Goal: Task Accomplishment & Management: Use online tool/utility

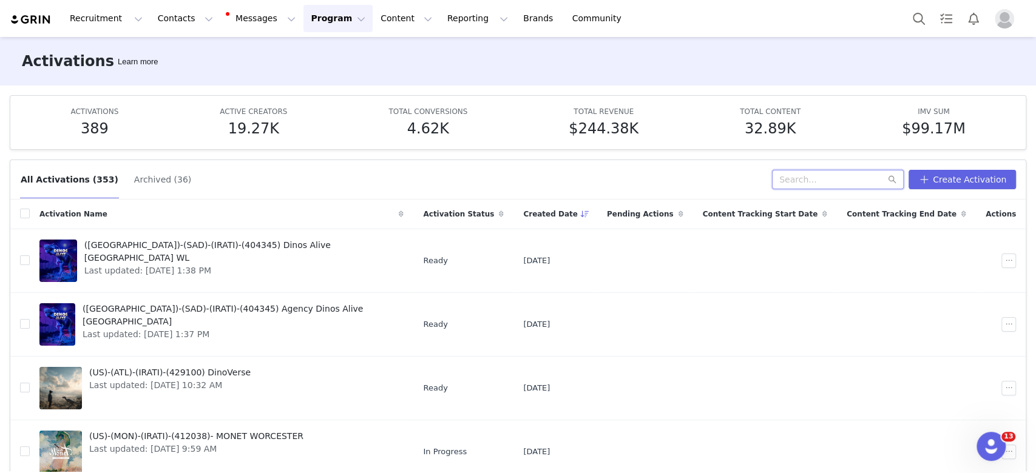
click at [843, 184] on input "text" at bounding box center [838, 179] width 132 height 19
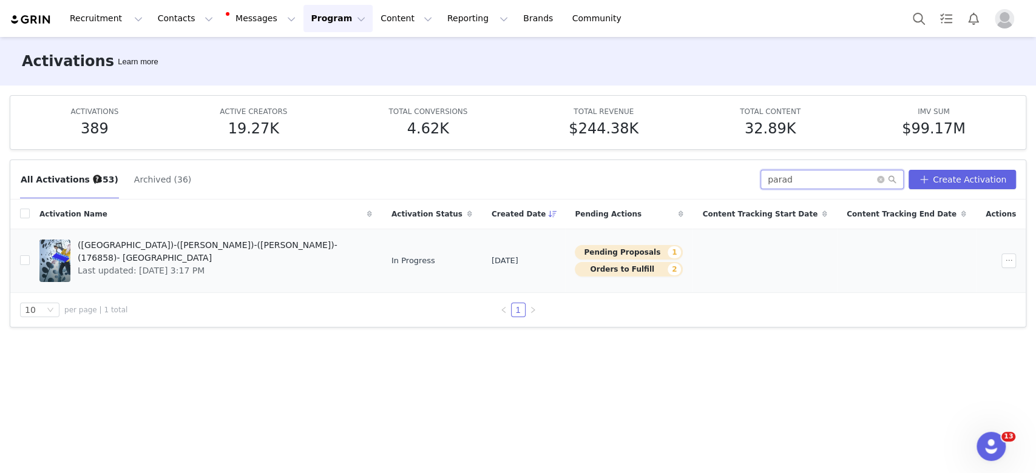
type input "parad"
click at [203, 264] on span "Last updated: [DATE] 3:17 PM" at bounding box center [221, 270] width 287 height 13
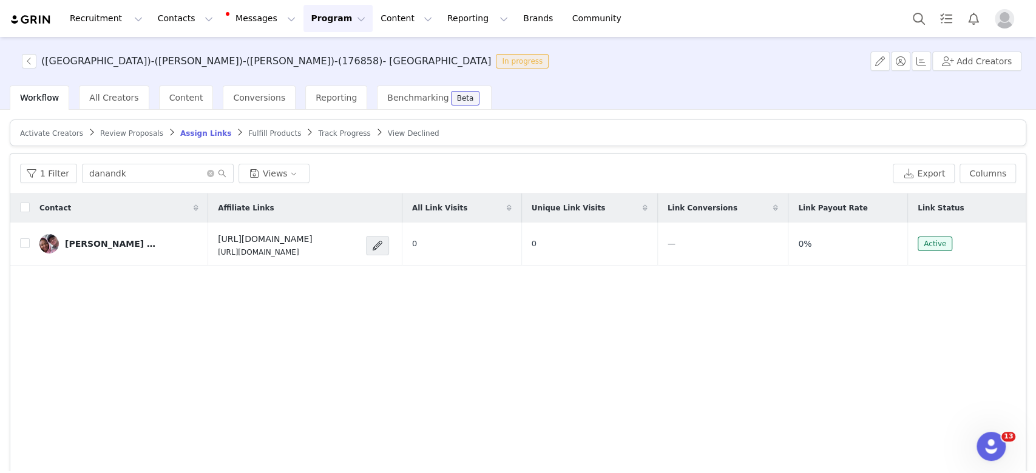
click at [40, 132] on span "Activate Creators" at bounding box center [51, 133] width 63 height 8
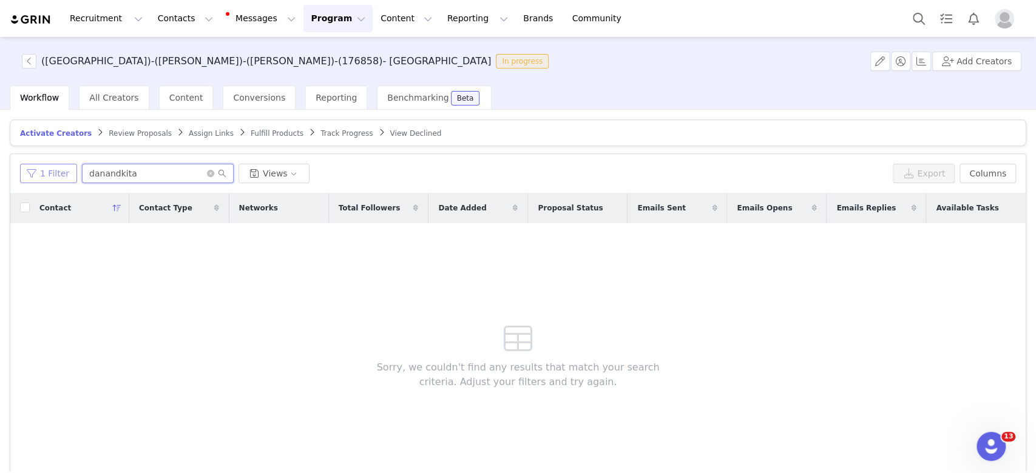
drag, startPoint x: 150, startPoint y: 180, endPoint x: 52, endPoint y: 173, distance: 98.5
click at [52, 173] on div "1 Filter danandkita Views" at bounding box center [453, 173] width 867 height 19
drag, startPoint x: 125, startPoint y: 172, endPoint x: 58, endPoint y: 170, distance: 67.4
click at [58, 170] on div "1 Filter miakha Views" at bounding box center [453, 173] width 867 height 19
paste input "miakhannn"
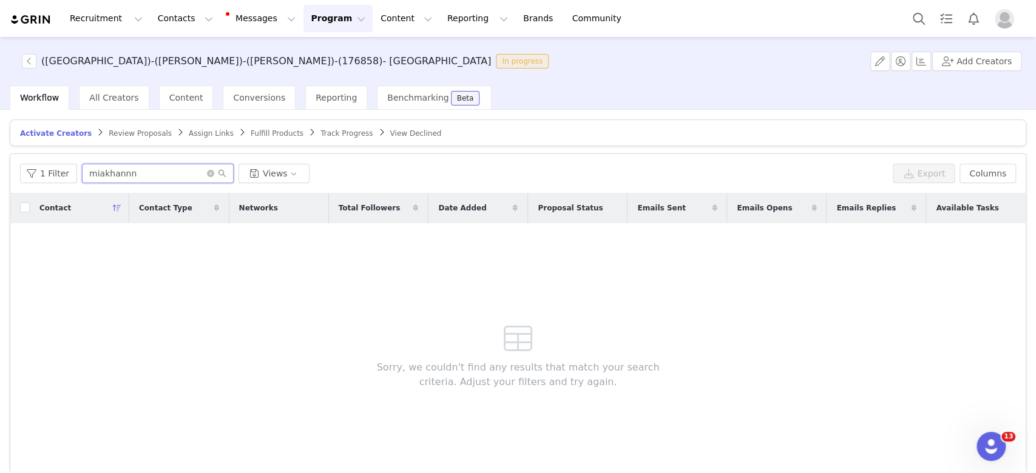
type input "miakhannn"
click at [968, 58] on button "Add Creators" at bounding box center [976, 61] width 89 height 19
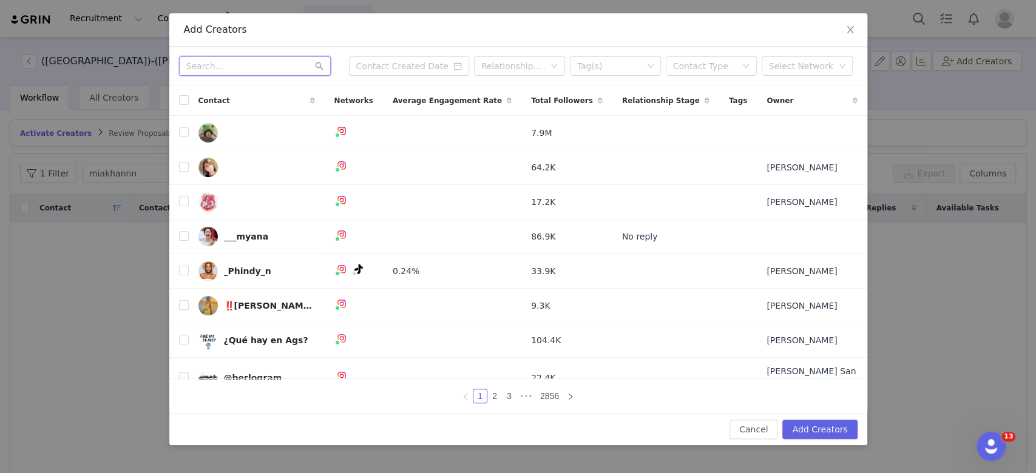
click at [208, 66] on input "text" at bounding box center [255, 65] width 152 height 19
paste input "miakhannn"
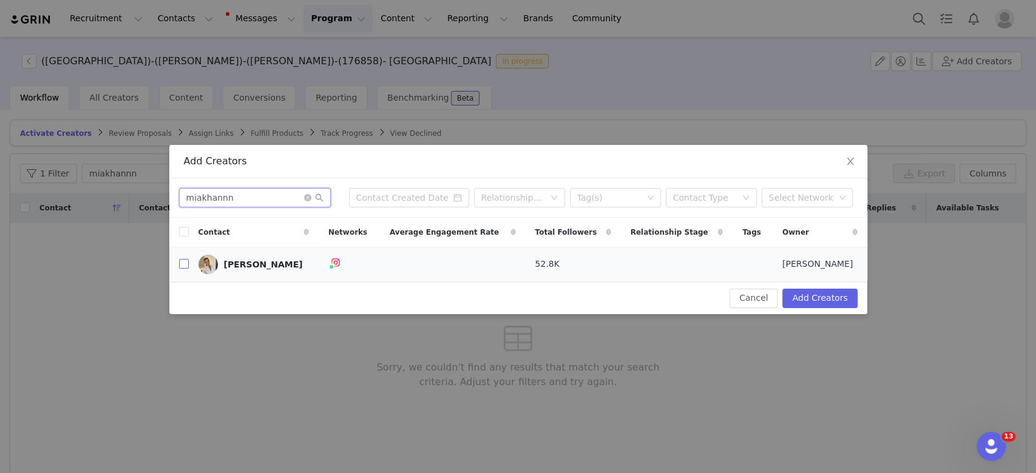
type input "miakhannn"
click at [181, 264] on input "checkbox" at bounding box center [184, 264] width 10 height 10
checkbox input "true"
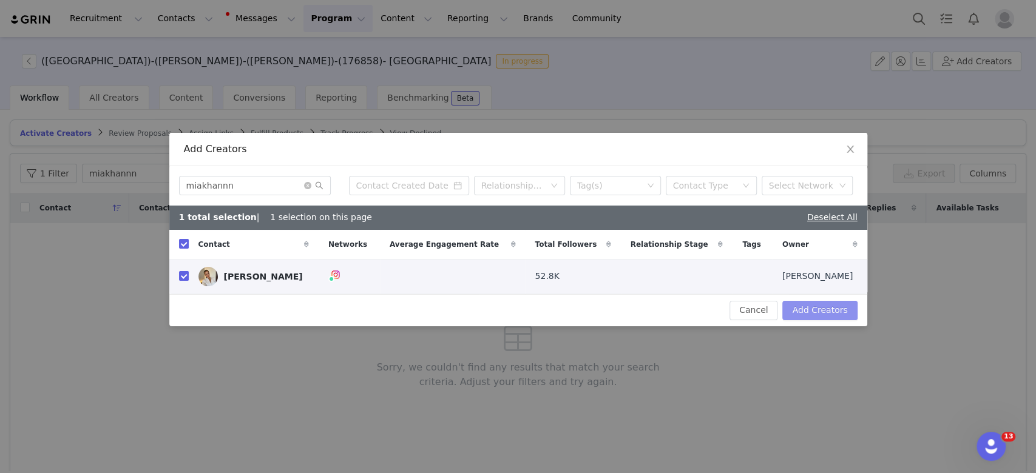
click at [841, 304] on button "Add Creators" at bounding box center [819, 310] width 75 height 19
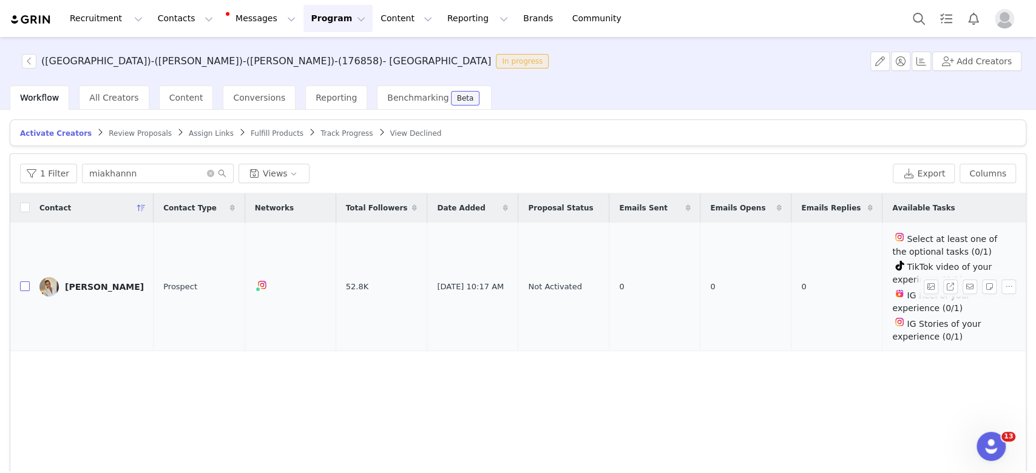
click at [22, 277] on div "Contact Contact Type Networks Total Followers Date Added Proposal Status Emails…" at bounding box center [517, 338] width 1015 height 289
click at [21, 281] on input "checkbox" at bounding box center [25, 286] width 10 height 10
checkbox input "true"
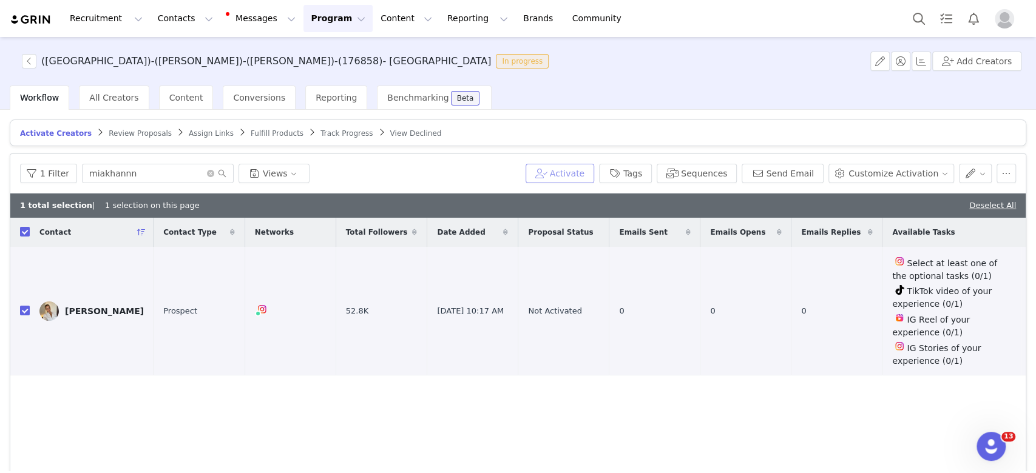
click at [594, 176] on button "Activate" at bounding box center [559, 173] width 69 height 19
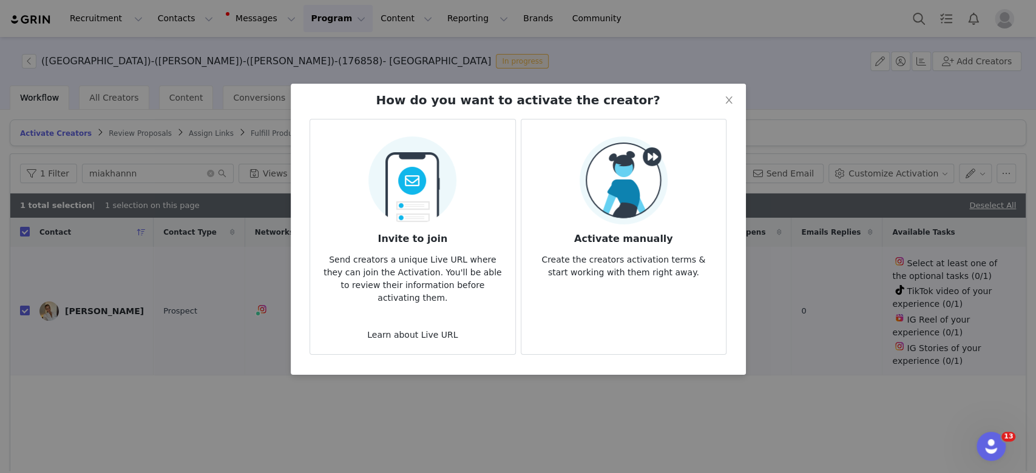
click at [624, 217] on img at bounding box center [623, 180] width 88 height 88
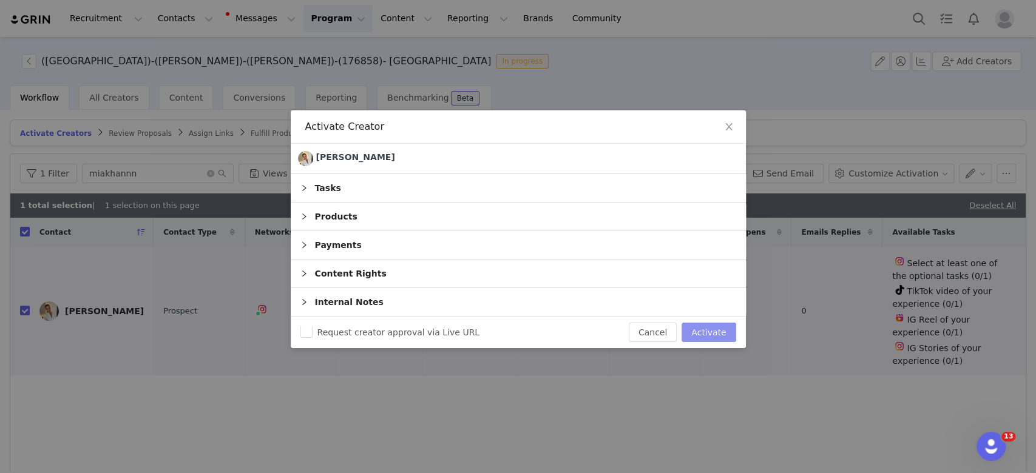
click at [709, 334] on button "Activate" at bounding box center [708, 332] width 54 height 19
checkbox input "false"
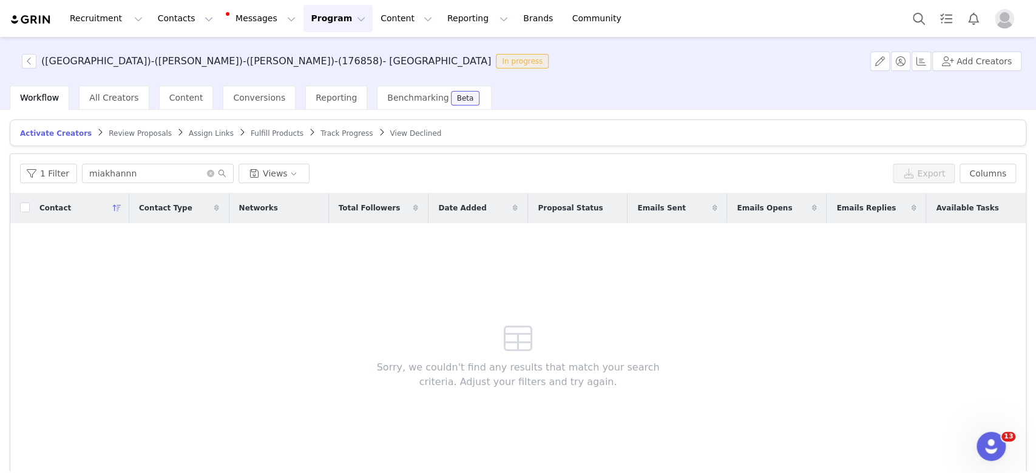
click at [189, 133] on span "Assign Links" at bounding box center [211, 133] width 45 height 8
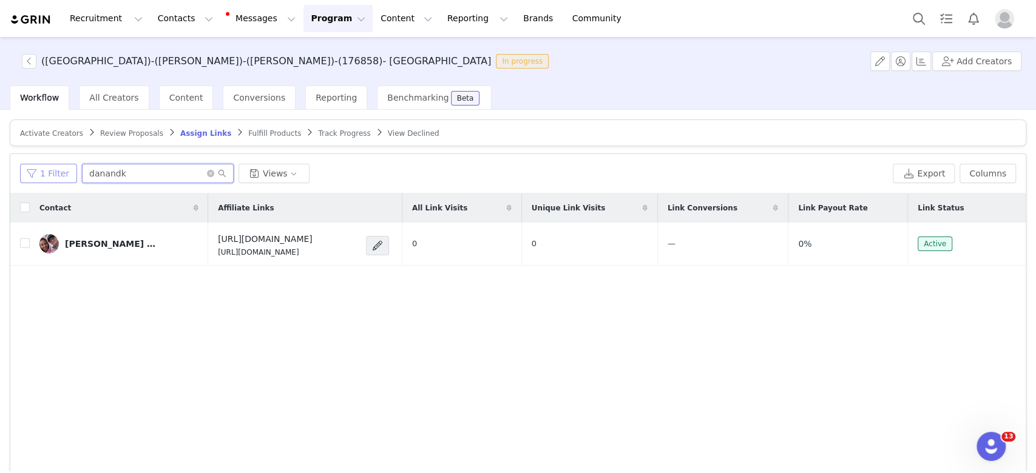
drag, startPoint x: 154, startPoint y: 172, endPoint x: 53, endPoint y: 177, distance: 100.8
click at [53, 177] on div "1 Filter danandk Views" at bounding box center [453, 173] width 867 height 19
paste input "miakhannn"
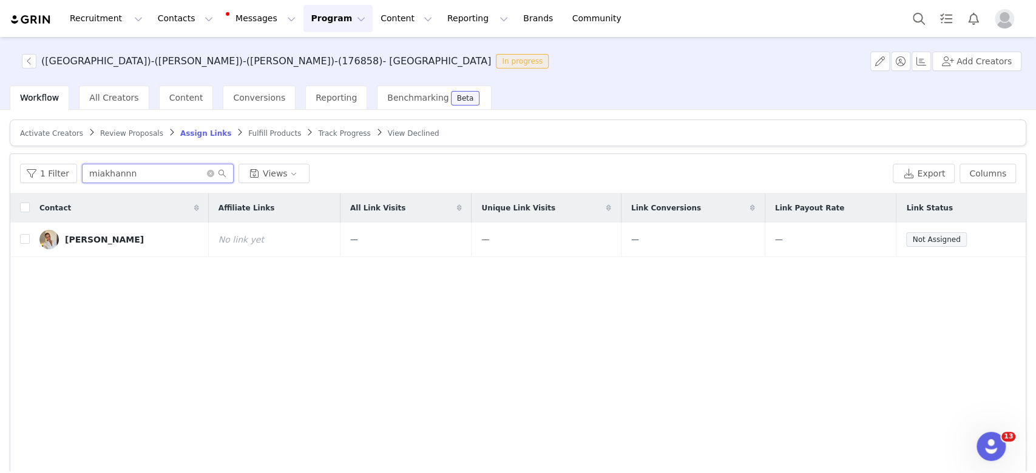
type input "miakhannn"
click at [962, 235] on button "button" at bounding box center [969, 239] width 15 height 15
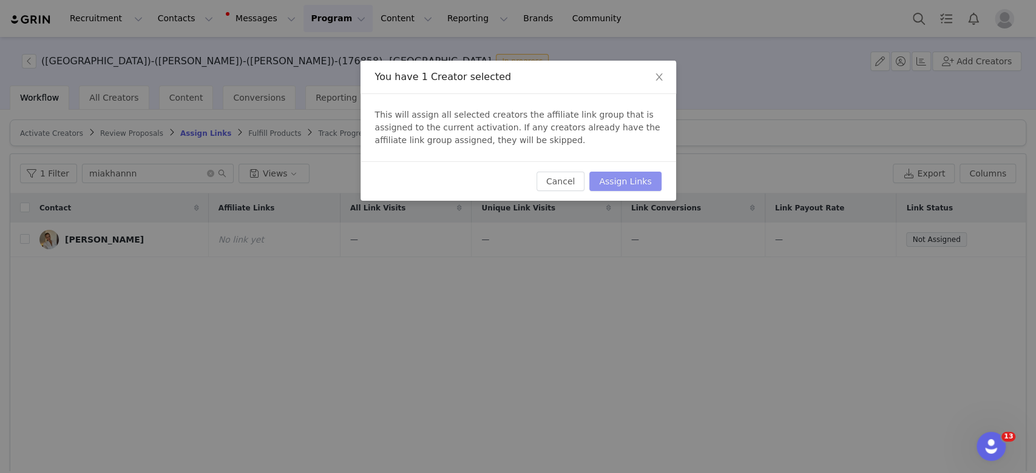
click at [640, 181] on button "Assign Links" at bounding box center [625, 181] width 72 height 19
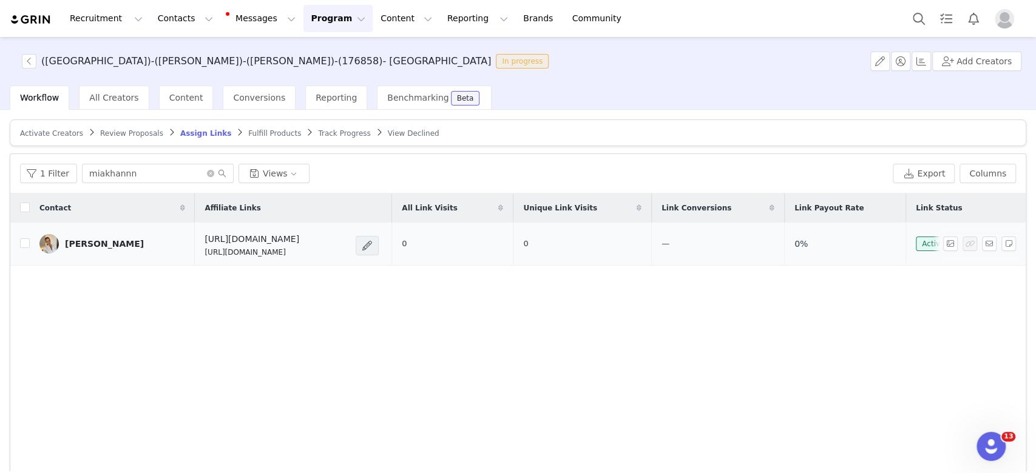
click at [364, 246] on span at bounding box center [367, 245] width 12 height 15
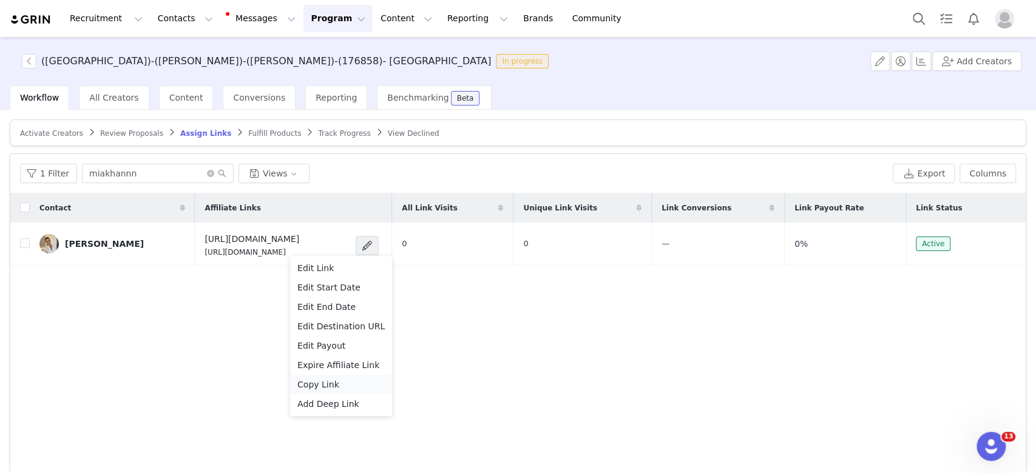
click at [335, 385] on div "Copy Link" at bounding box center [340, 384] width 87 height 13
